Goal: Task Accomplishment & Management: Use online tool/utility

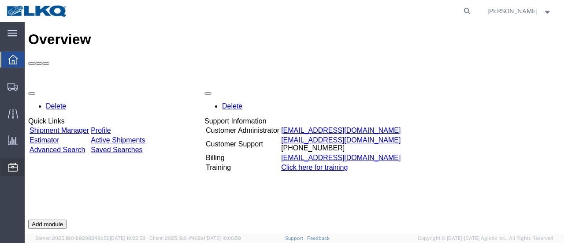
click at [0, 0] on span "Location Appointment" at bounding box center [0, 0] width 0 height 0
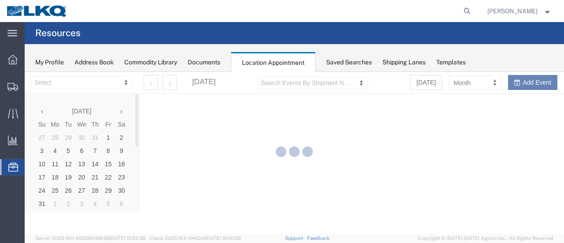
select select "28712"
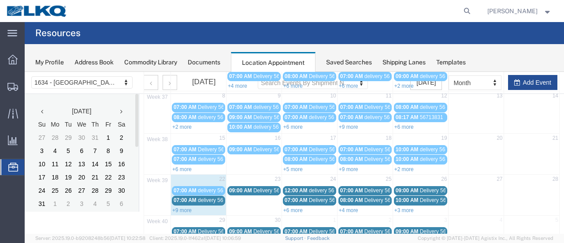
scroll to position [88, 0]
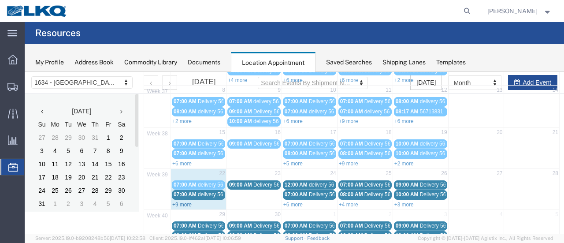
click at [184, 202] on link "+9 more" at bounding box center [181, 205] width 19 height 6
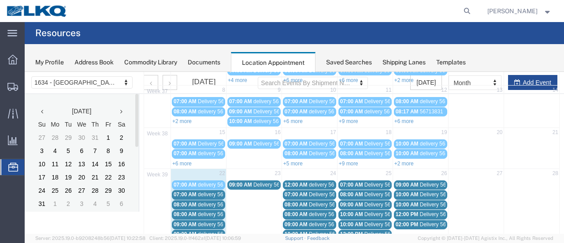
click at [220, 194] on div "Mon Tue Wed Thu Fri Sat Sun 36 1 2 3 4 5 6 7 07:00 AM Delivery 56288243 07:00 A…" at bounding box center [352, 203] width 416 height 355
click at [206, 192] on span "delivery 56848152" at bounding box center [219, 194] width 43 height 6
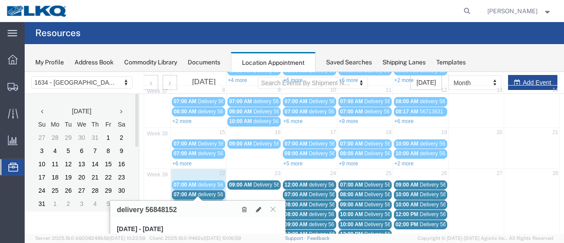
click at [207, 202] on span "delivery 56777921" at bounding box center [219, 205] width 43 height 6
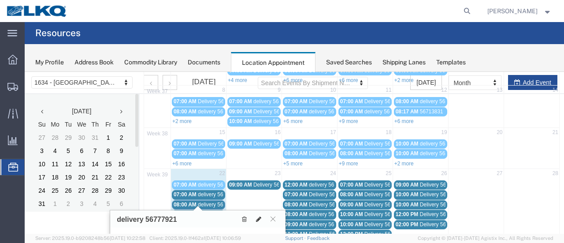
click at [260, 216] on icon at bounding box center [258, 219] width 5 height 6
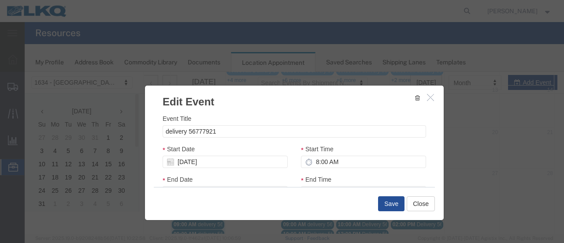
select select
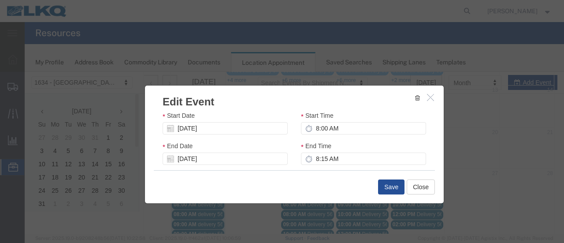
scroll to position [132, 0]
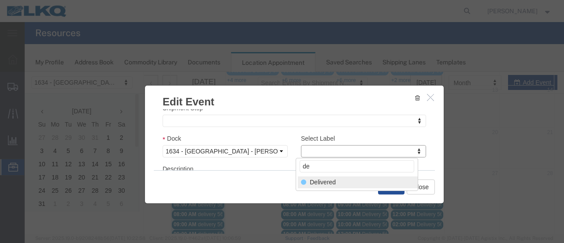
type input "de"
select select "40"
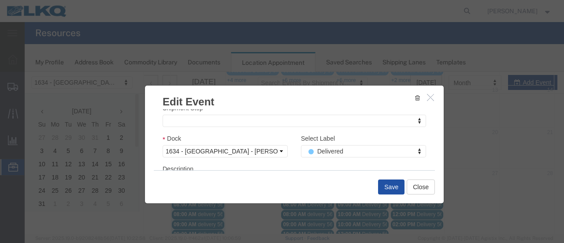
click at [395, 186] on button "Save" at bounding box center [391, 186] width 26 height 15
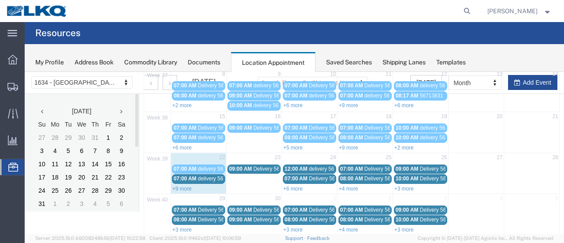
scroll to position [145, 0]
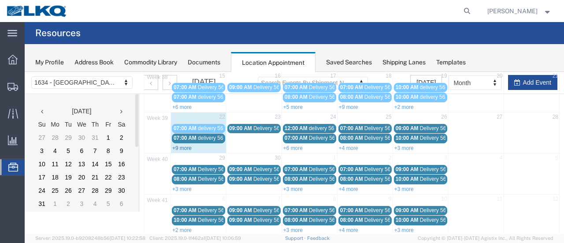
click at [176, 145] on link "+9 more" at bounding box center [181, 148] width 19 height 6
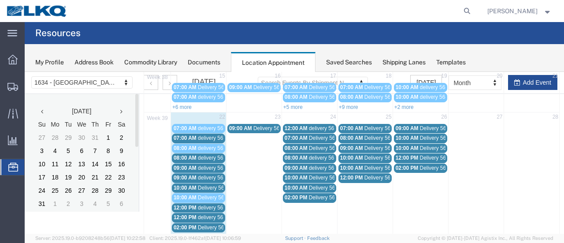
click at [209, 155] on span "delivery 56860812" at bounding box center [219, 158] width 43 height 6
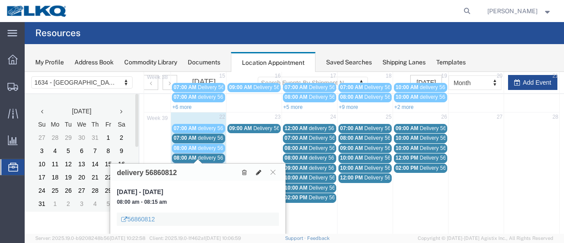
click at [260, 169] on icon at bounding box center [258, 172] width 5 height 6
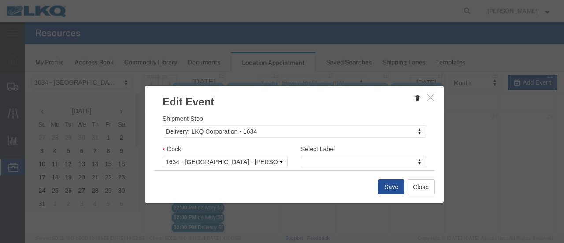
scroll to position [132, 0]
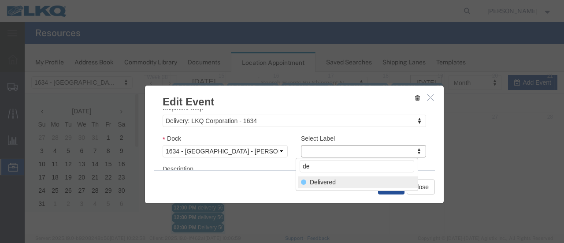
type input "de"
select select "40"
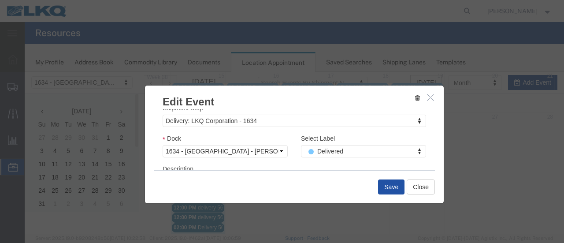
click at [384, 185] on button "Save" at bounding box center [391, 186] width 26 height 15
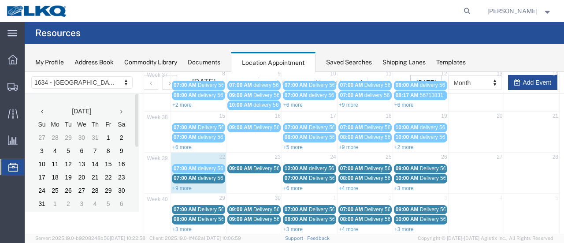
scroll to position [145, 0]
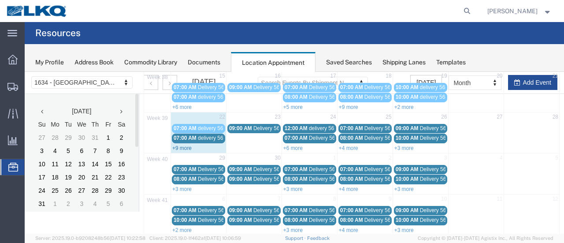
click at [179, 145] on link "+9 more" at bounding box center [181, 148] width 19 height 6
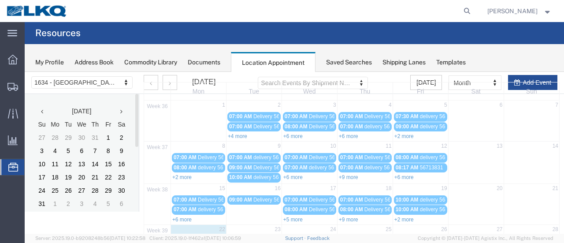
scroll to position [0, 0]
